Goal: Task Accomplishment & Management: Manage account settings

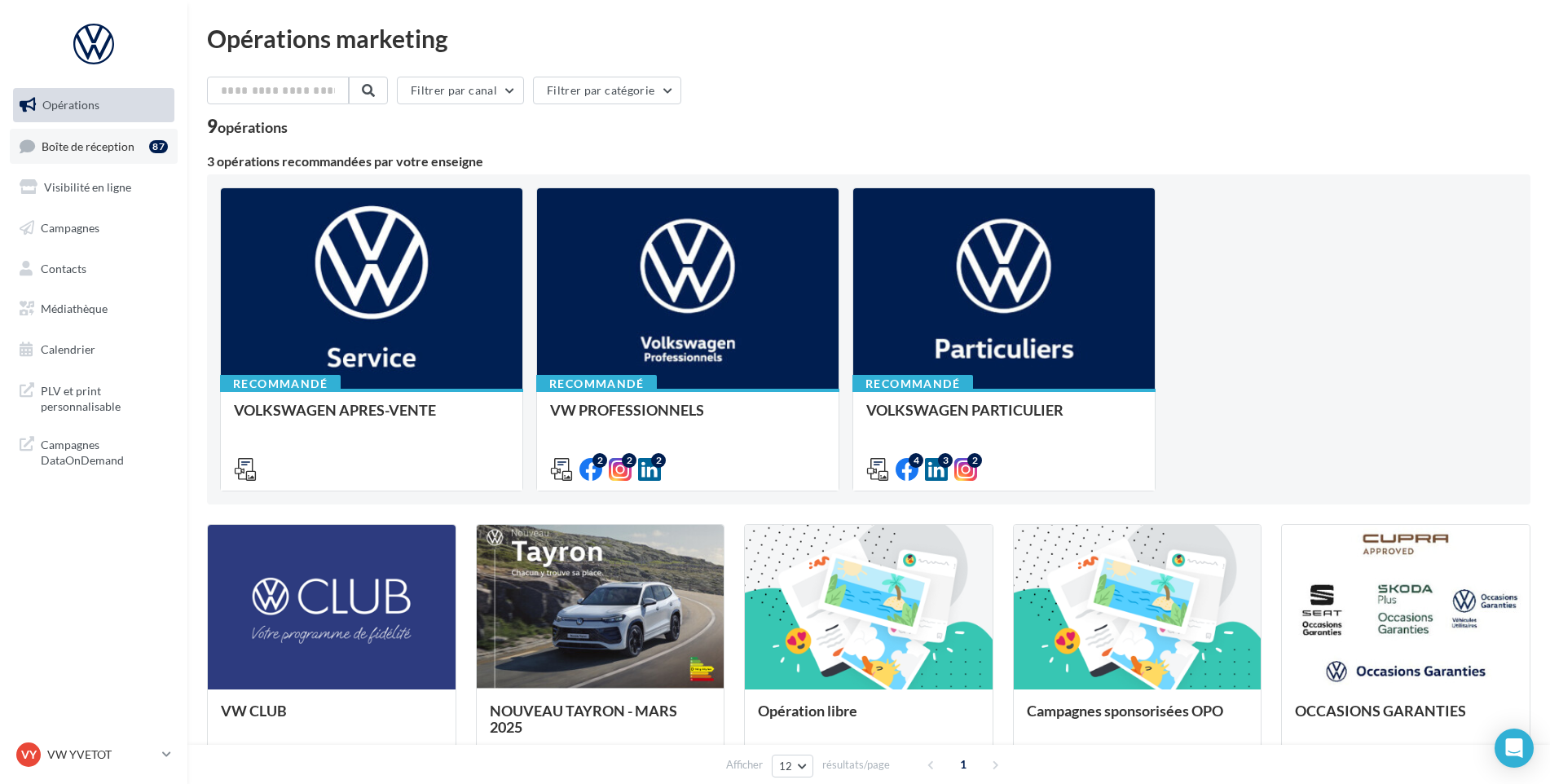
click at [127, 161] on link "Boîte de réception 87" at bounding box center [93, 146] width 168 height 35
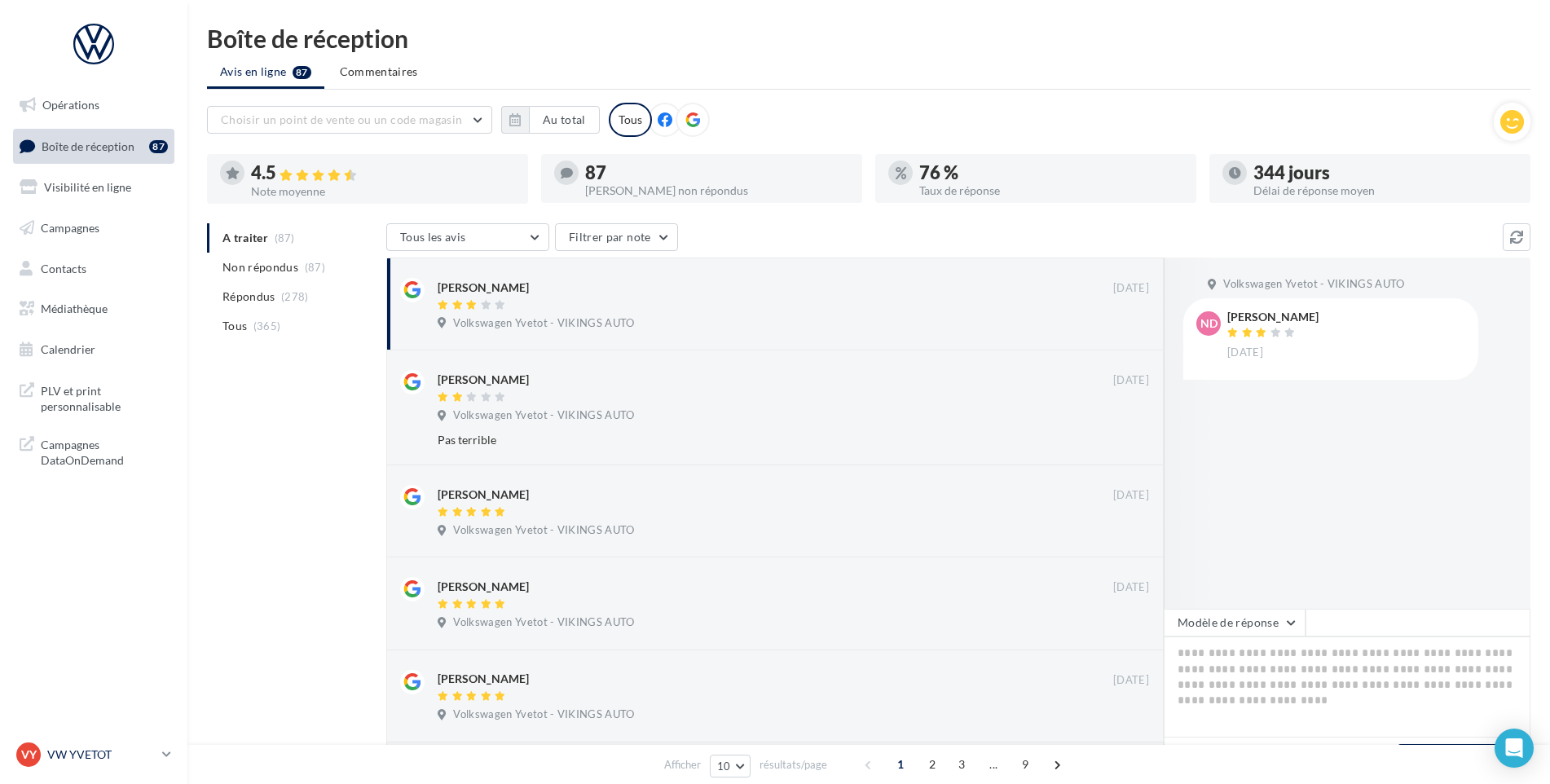
click at [101, 746] on div "VY VW YVETOT vw-yve-vau" at bounding box center [86, 754] width 140 height 25
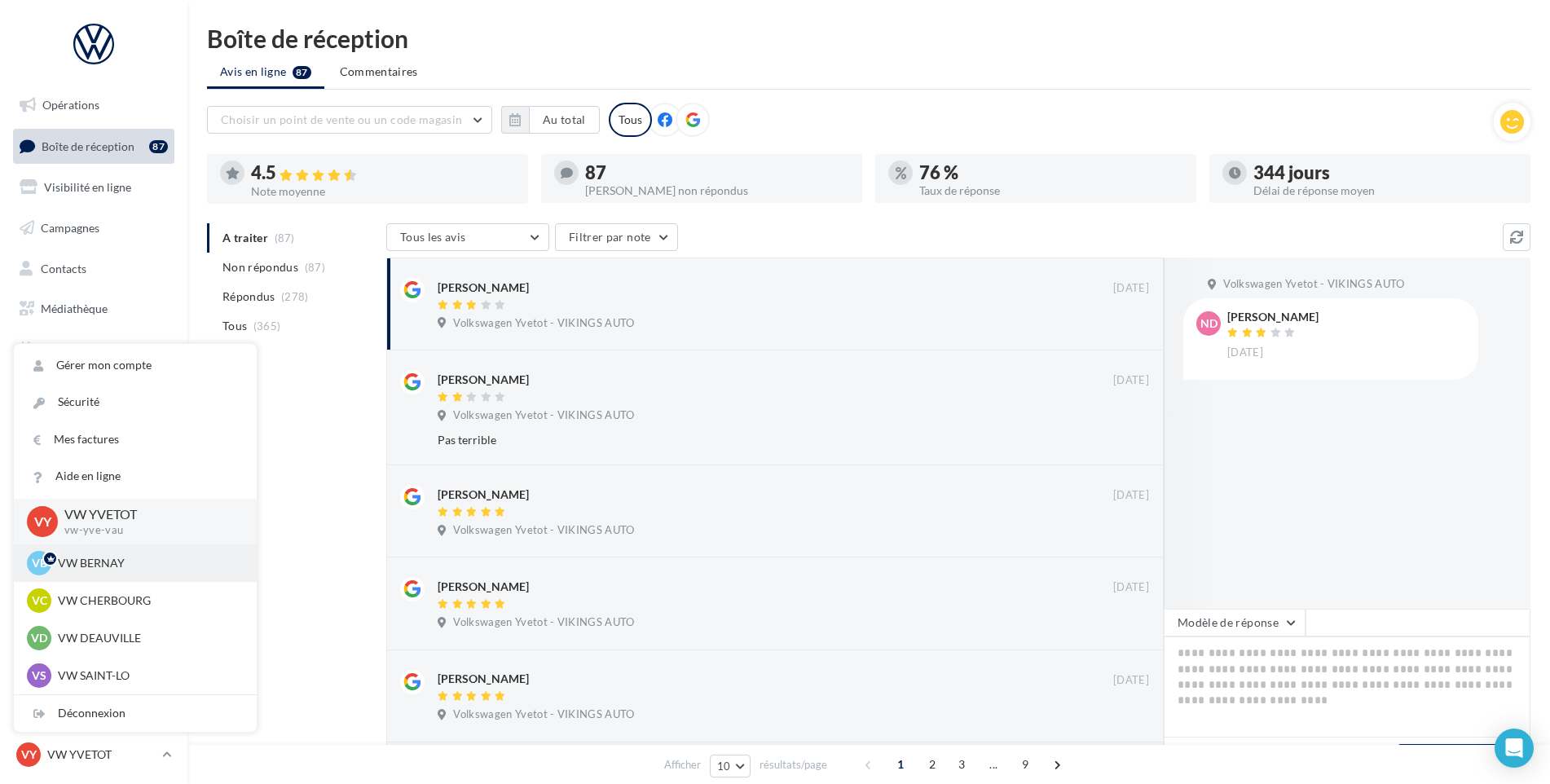
scroll to position [244, 0]
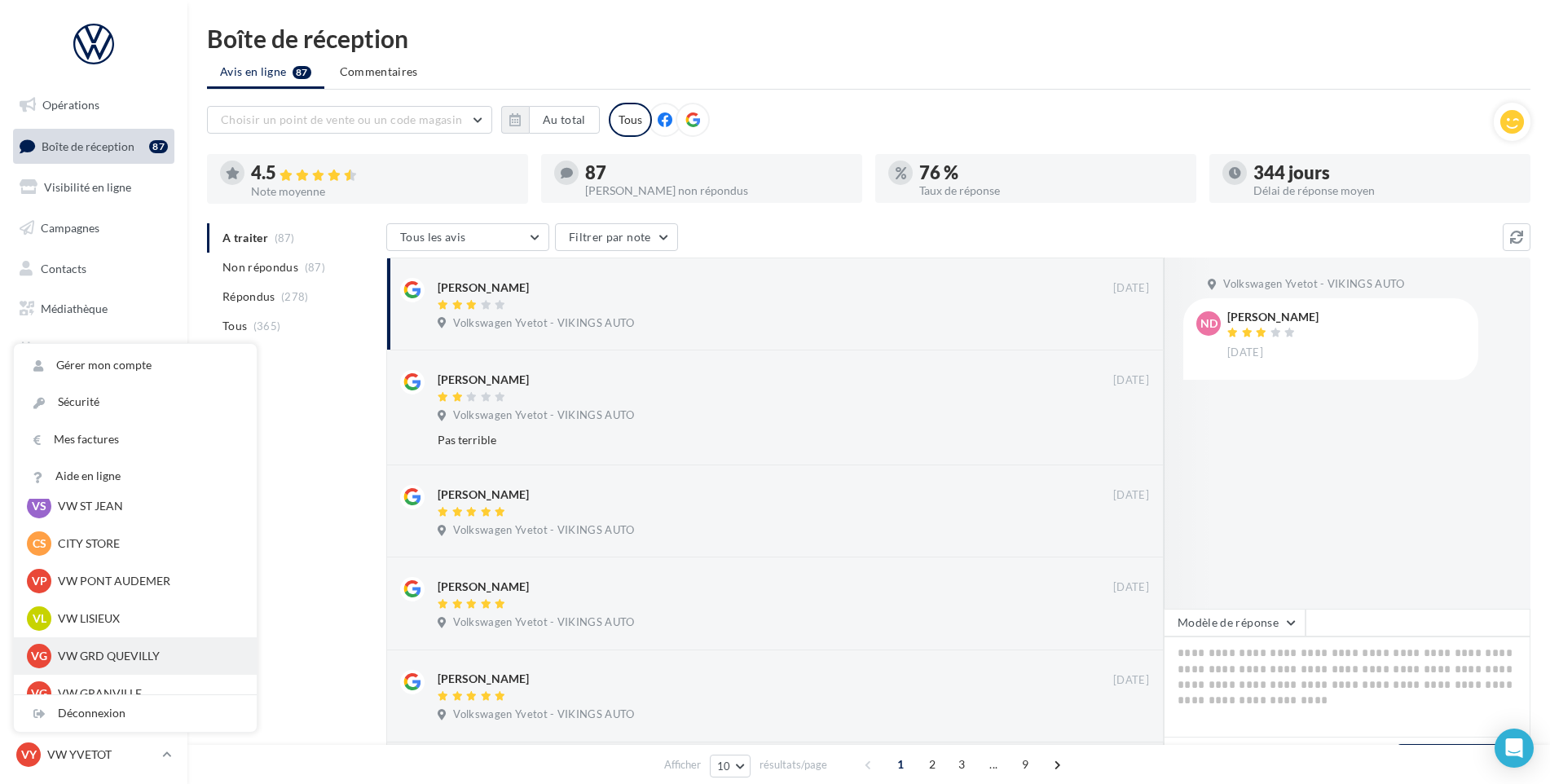
click at [162, 646] on div "VG VW GRD QUEVILLY vw-leg-vau" at bounding box center [135, 656] width 216 height 25
